Goal: Task Accomplishment & Management: Complete application form

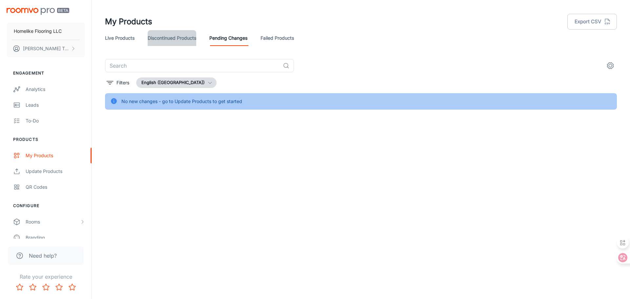
click at [166, 38] on link "Discontinued Products" at bounding box center [172, 38] width 49 height 16
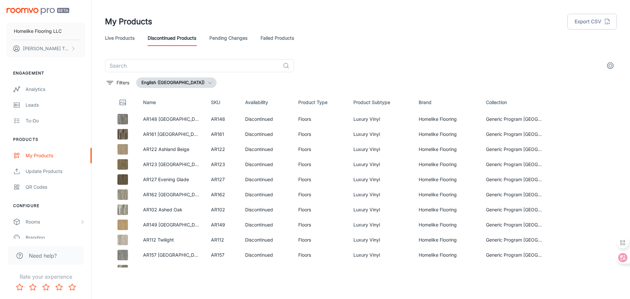
click at [278, 38] on link "Failed Products" at bounding box center [277, 38] width 33 height 16
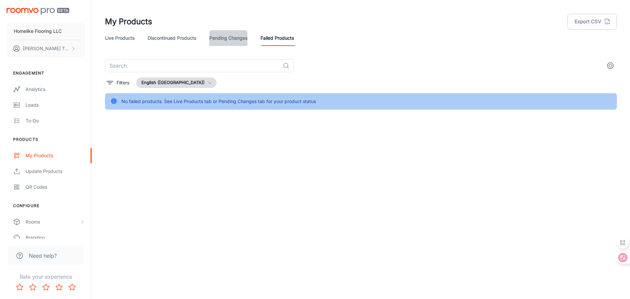
click at [222, 40] on link "Pending Changes" at bounding box center [228, 38] width 38 height 16
click at [121, 38] on link "Live Products" at bounding box center [120, 38] width 30 height 16
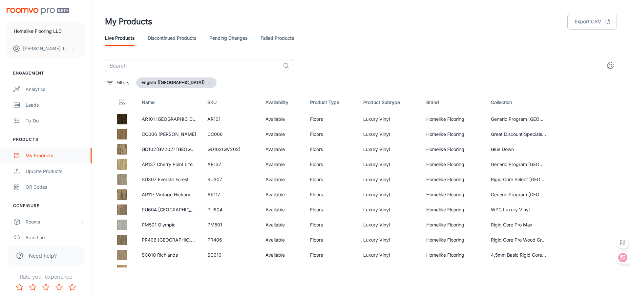
click at [45, 155] on div "My Products" at bounding box center [55, 155] width 59 height 7
click at [53, 175] on link "Update Products" at bounding box center [46, 172] width 92 height 16
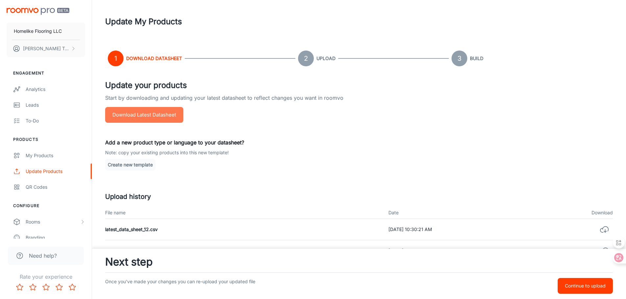
click at [168, 118] on button "Download Latest Datasheet" at bounding box center [144, 115] width 78 height 16
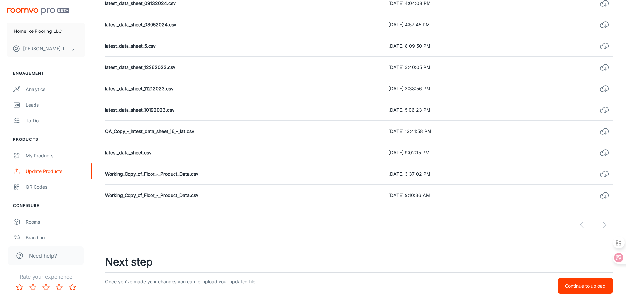
click at [603, 286] on p "Continue to upload" at bounding box center [584, 285] width 41 height 7
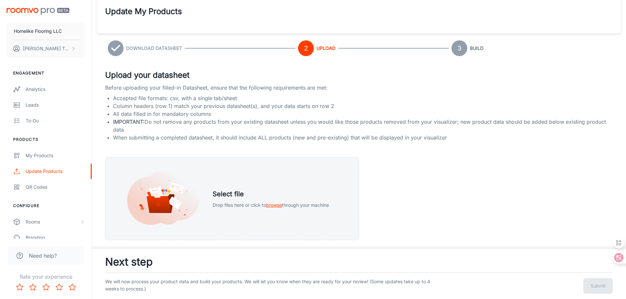
scroll to position [0, 0]
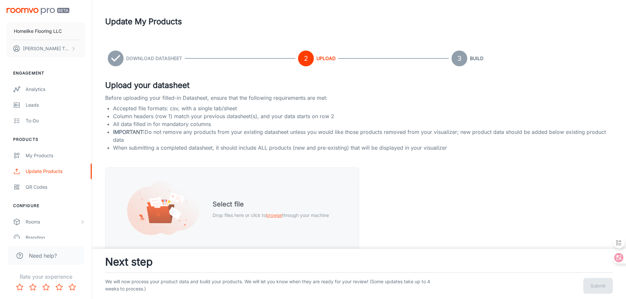
click at [278, 217] on span "browse" at bounding box center [274, 215] width 16 height 6
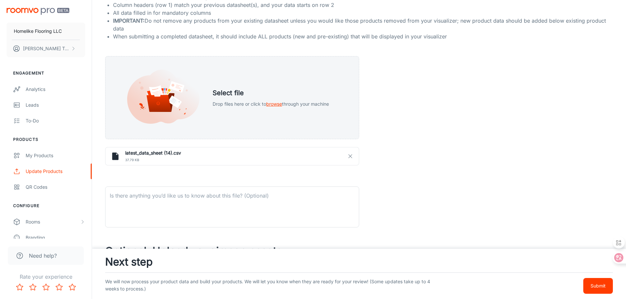
scroll to position [131, 0]
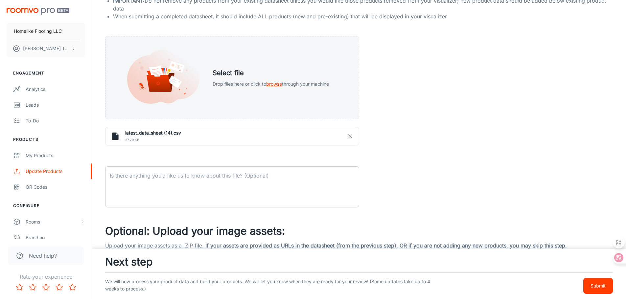
click at [172, 181] on textarea at bounding box center [232, 187] width 245 height 30
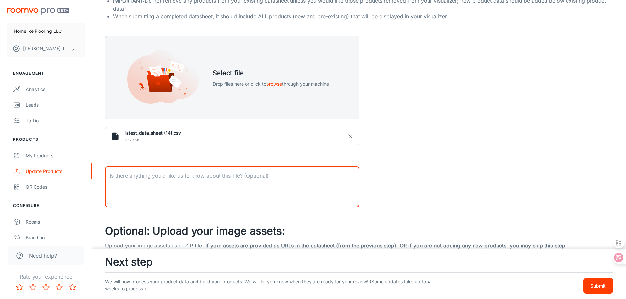
paste textarea "The content of the Collection has been modified; other than that, no changes ha…"
type textarea "The content of the Collection has been modified; other than that, no changes ha…"
click at [447, 161] on div "Upload your datasheet Before uploading your filled-in Datasheet, ensure that th…" at bounding box center [358, 147] width 507 height 398
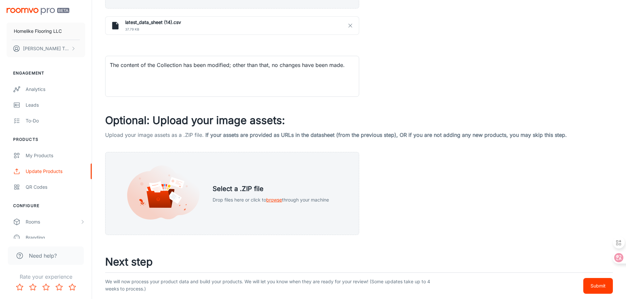
scroll to position [244, 0]
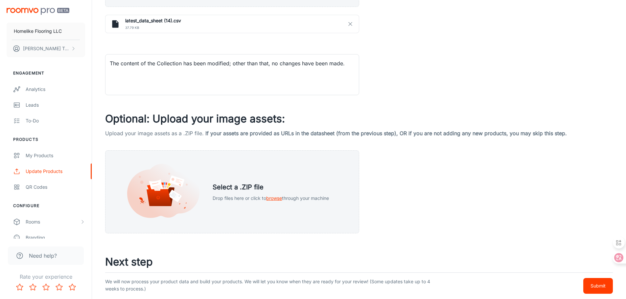
click at [599, 284] on p "Submit" at bounding box center [597, 285] width 15 height 7
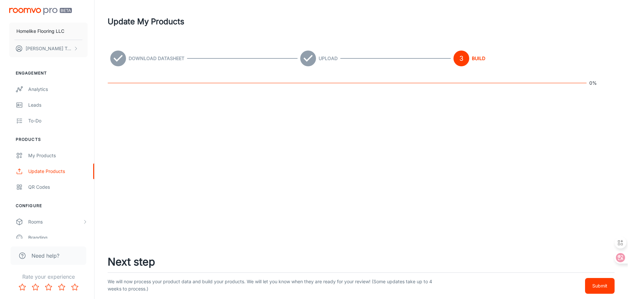
scroll to position [0, 0]
